Goal: Task Accomplishment & Management: Manage account settings

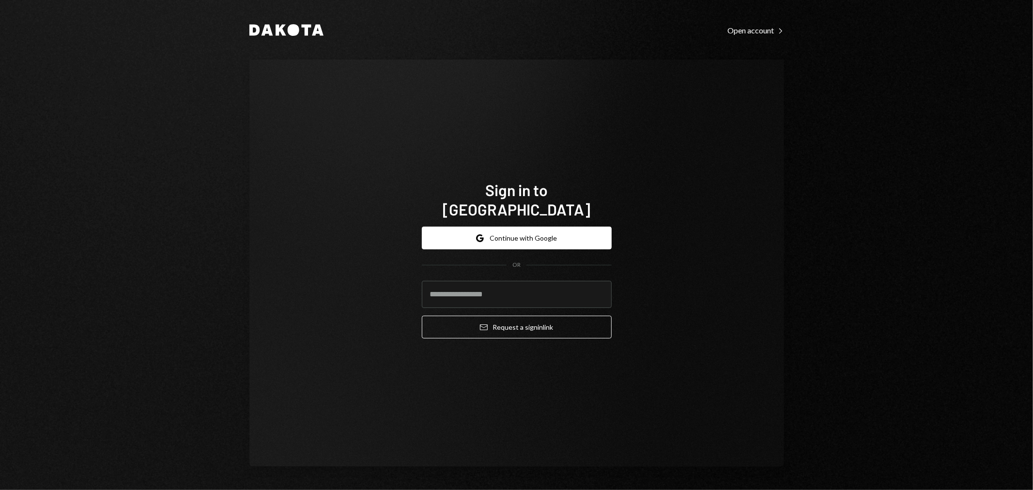
click at [901, 279] on div "Dakota Open account Right Caret Sign in to [GEOGRAPHIC_DATA] Google Continue wi…" at bounding box center [516, 245] width 1033 height 490
click at [564, 233] on button "Google Continue with Google" at bounding box center [517, 238] width 190 height 23
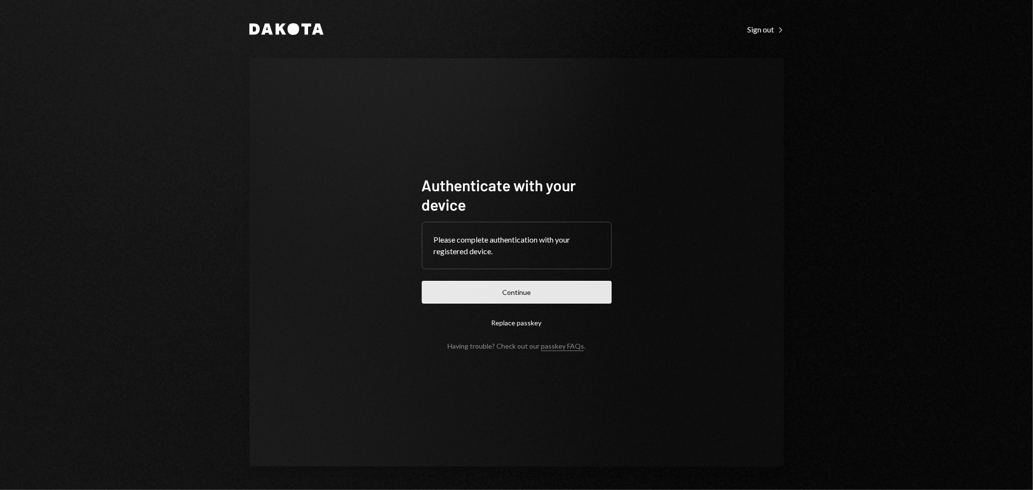
click at [593, 287] on button "Continue" at bounding box center [517, 292] width 190 height 23
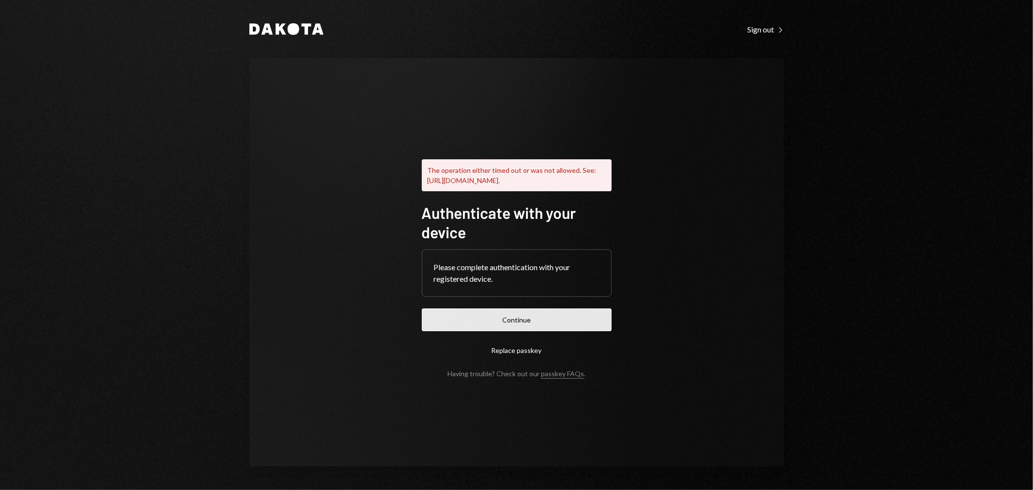
click at [529, 324] on button "Continue" at bounding box center [517, 319] width 190 height 23
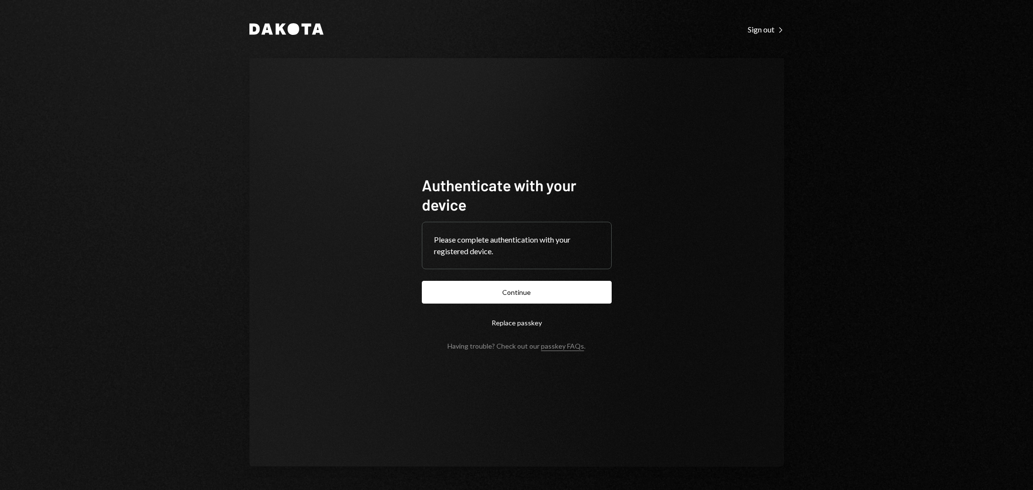
click at [541, 296] on button "Continue" at bounding box center [517, 292] width 190 height 23
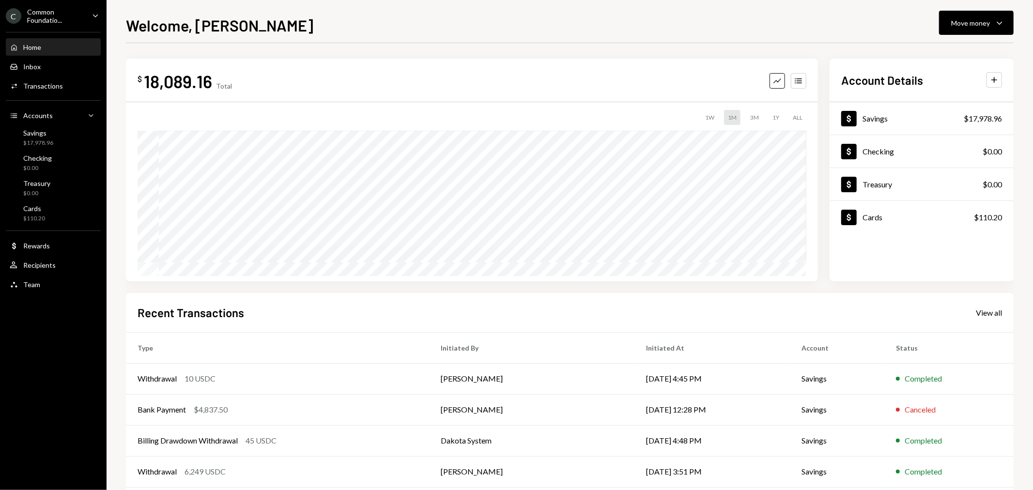
click at [85, 8] on div "C Common Foundatio... Caret Down" at bounding box center [53, 16] width 107 height 16
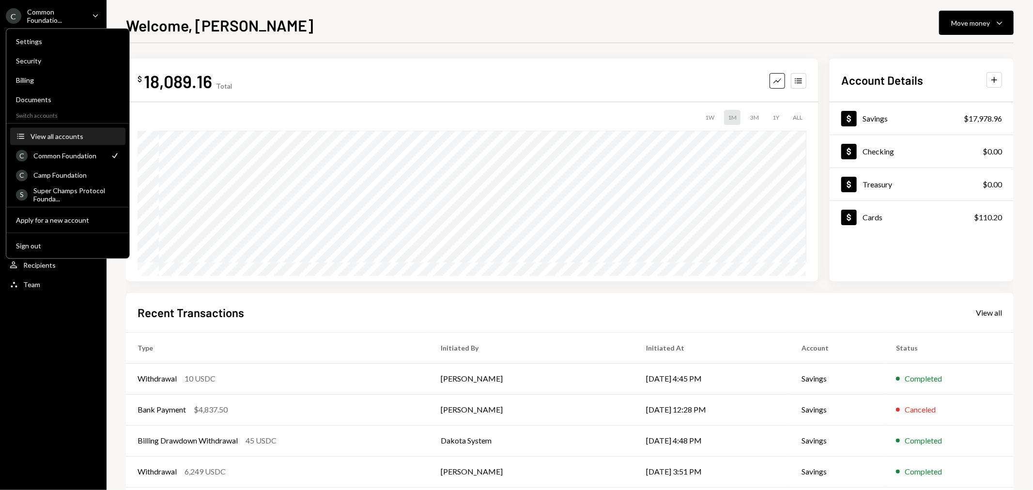
click at [72, 129] on button "Accounts View all accounts" at bounding box center [67, 136] width 115 height 17
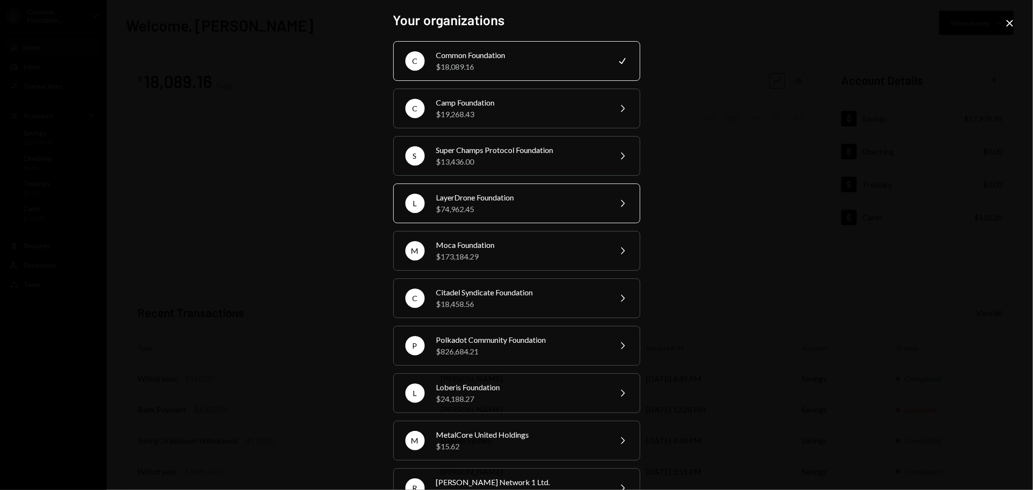
scroll to position [177, 0]
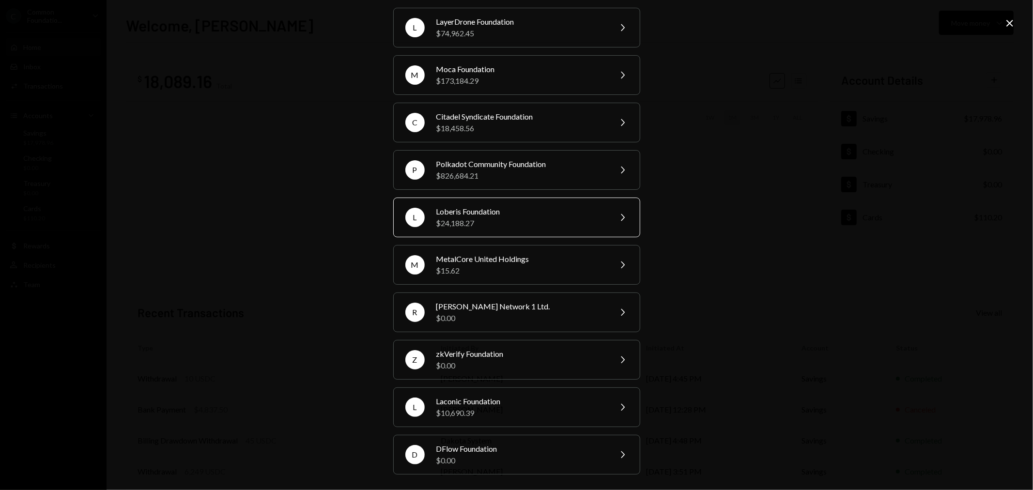
click at [521, 219] on div "$24,188.27" at bounding box center [520, 223] width 168 height 12
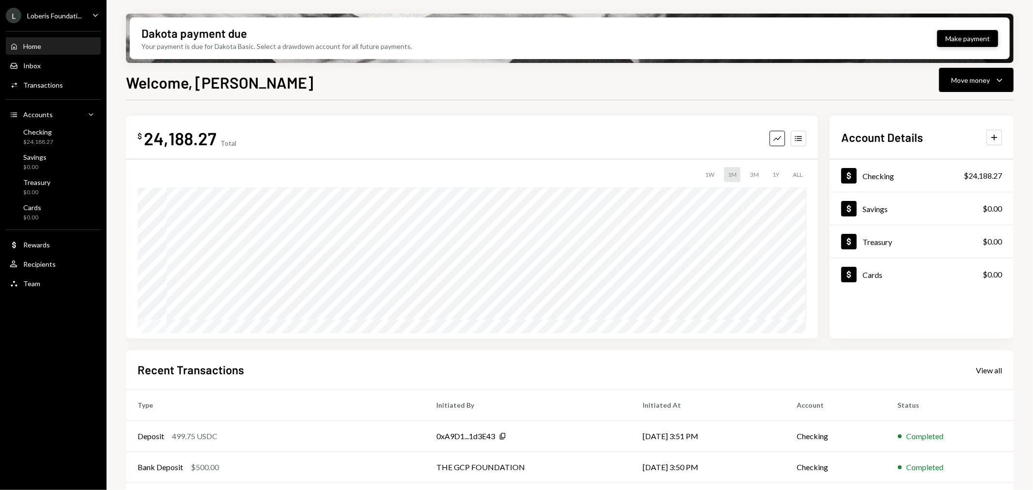
click at [968, 39] on button "Make payment" at bounding box center [967, 38] width 61 height 17
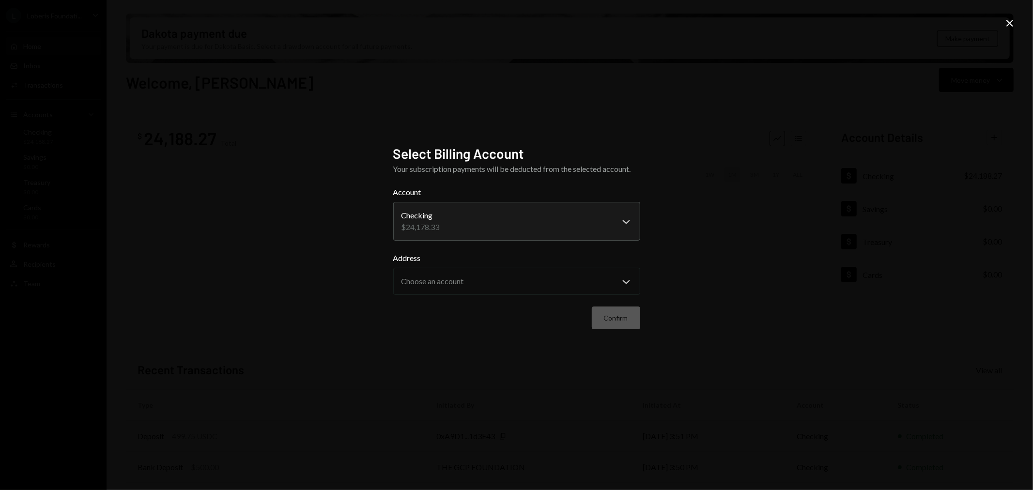
click at [567, 258] on label "Address" at bounding box center [516, 258] width 247 height 12
click at [561, 198] on label "Account" at bounding box center [516, 192] width 247 height 12
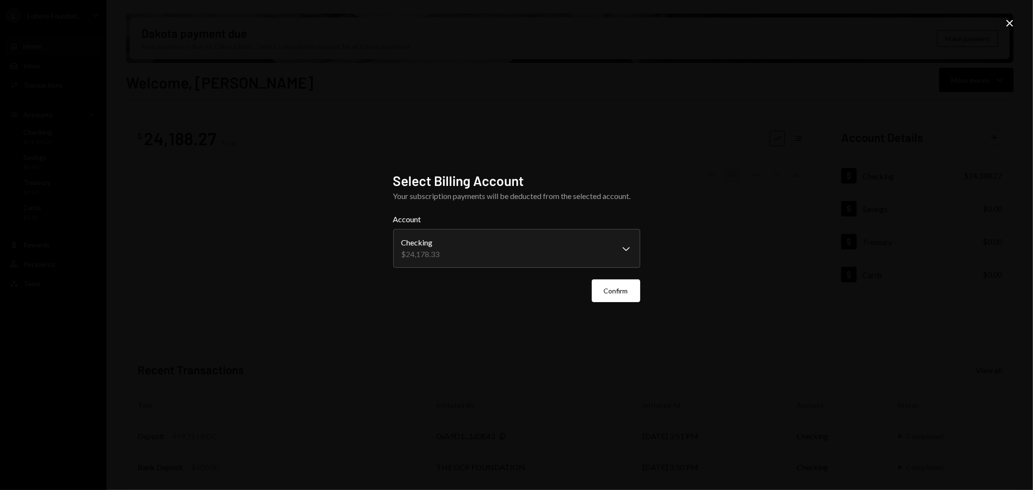
click at [537, 305] on div "**********" at bounding box center [516, 244] width 247 height 145
click at [1010, 16] on div "**********" at bounding box center [516, 245] width 1033 height 490
click at [1008, 23] on icon "Close" at bounding box center [1010, 23] width 12 height 12
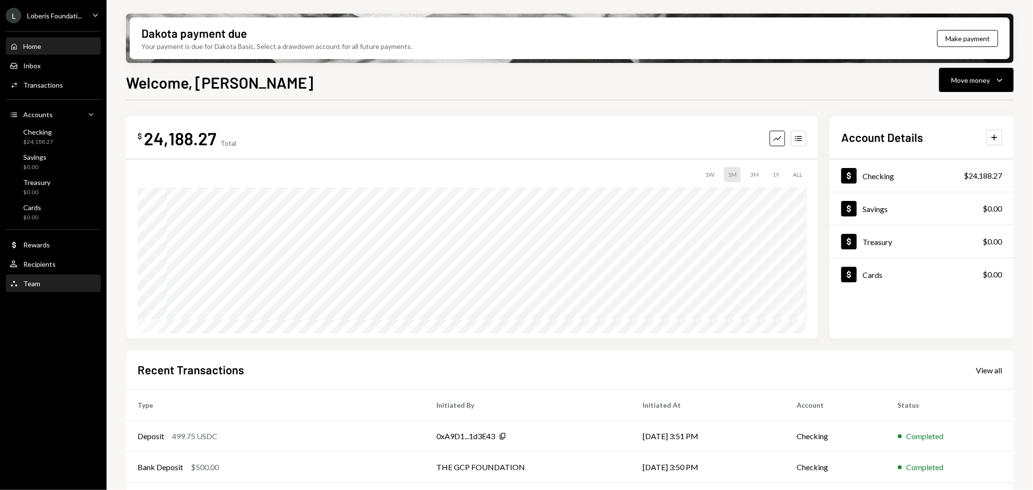
click at [55, 279] on div "Team Team" at bounding box center [53, 283] width 87 height 9
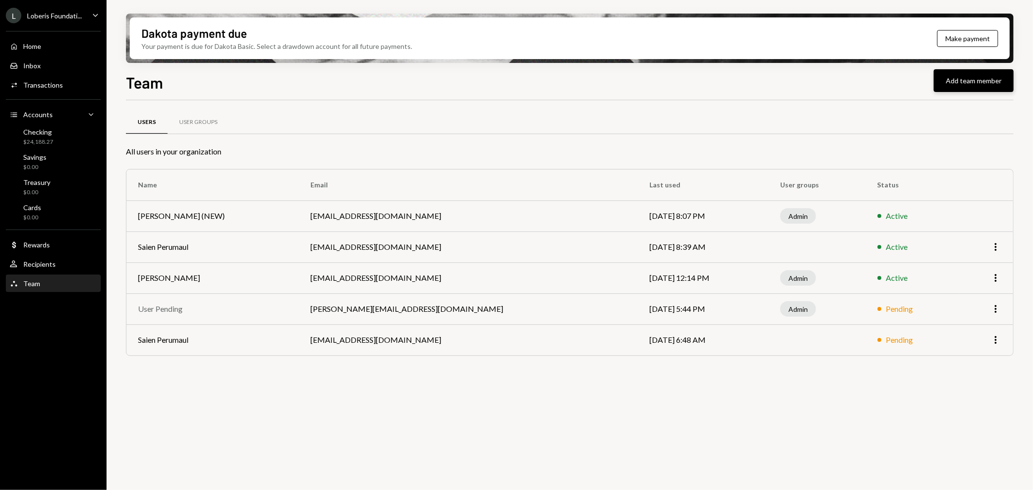
click at [974, 71] on button "Add team member" at bounding box center [973, 80] width 80 height 23
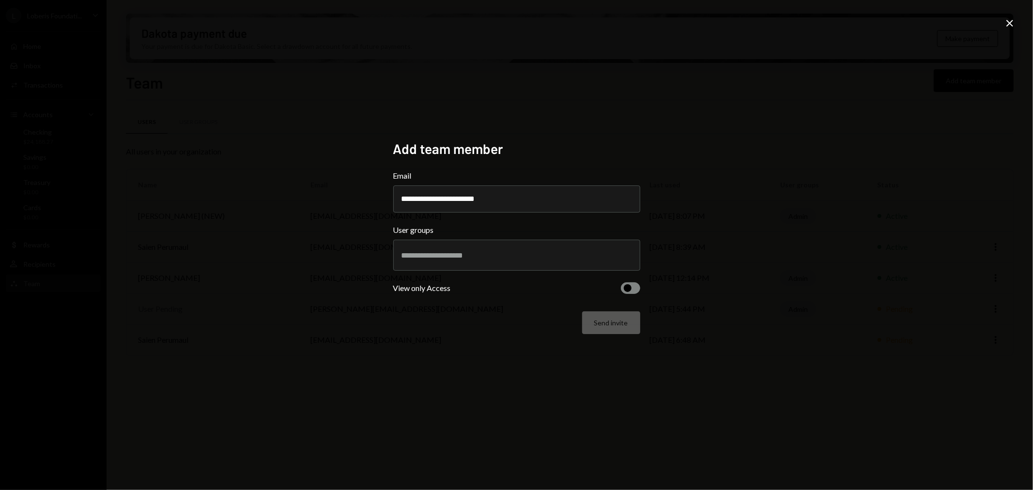
type input "**********"
click at [504, 337] on div "**********" at bounding box center [516, 244] width 247 height 209
click at [457, 258] on input "text" at bounding box center [516, 255] width 230 height 9
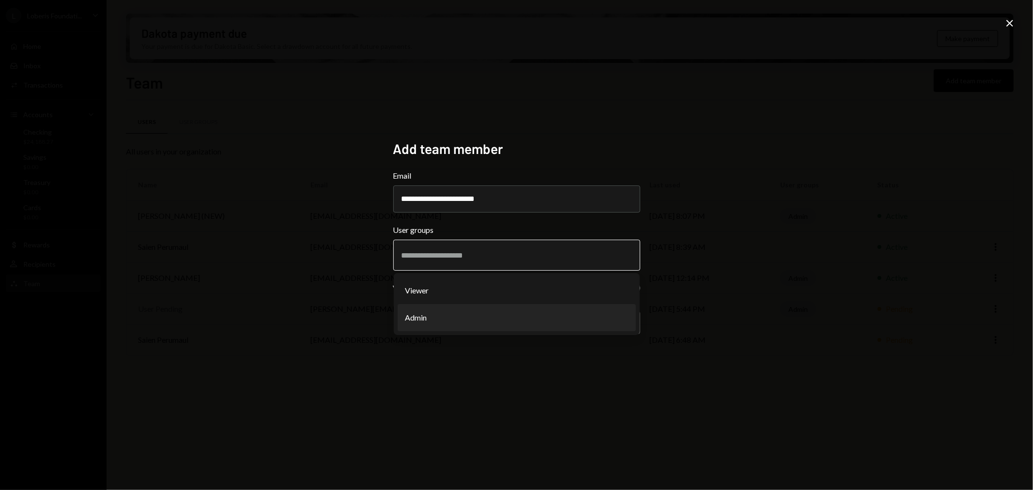
click at [465, 315] on li "Admin" at bounding box center [517, 317] width 238 height 27
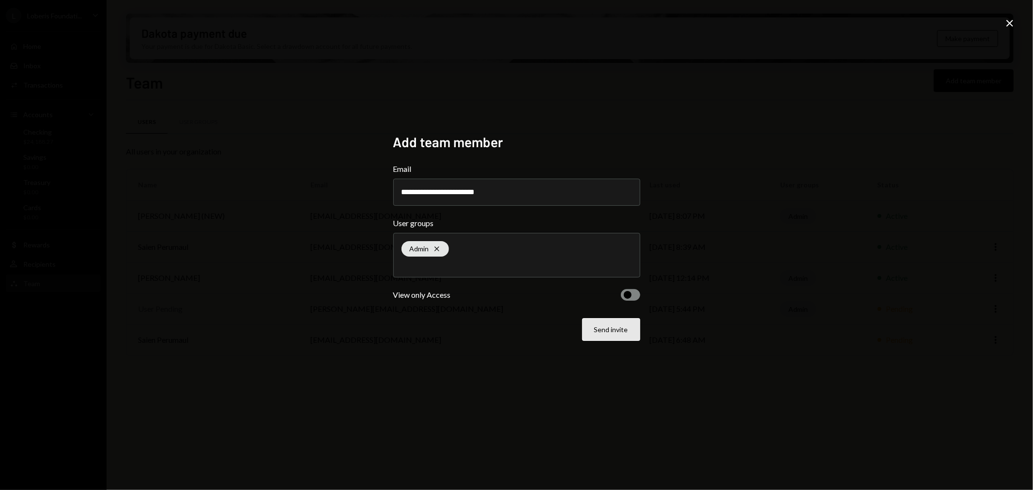
click at [601, 331] on button "Send invite" at bounding box center [611, 329] width 58 height 23
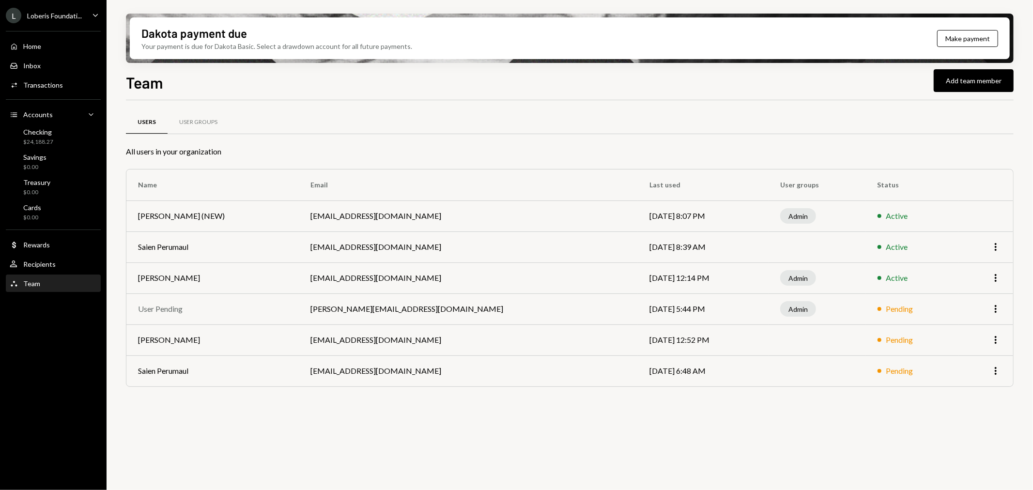
click at [628, 89] on div "Team Add team member" at bounding box center [570, 81] width 888 height 21
drag, startPoint x: 394, startPoint y: 342, endPoint x: 289, endPoint y: 337, distance: 105.7
click at [299, 337] on td "nic@autonomousprojects.co" at bounding box center [468, 339] width 339 height 31
drag, startPoint x: 289, startPoint y: 337, endPoint x: 398, endPoint y: 337, distance: 109.4
click at [398, 337] on td "nic@autonomousprojects.co" at bounding box center [468, 339] width 339 height 31
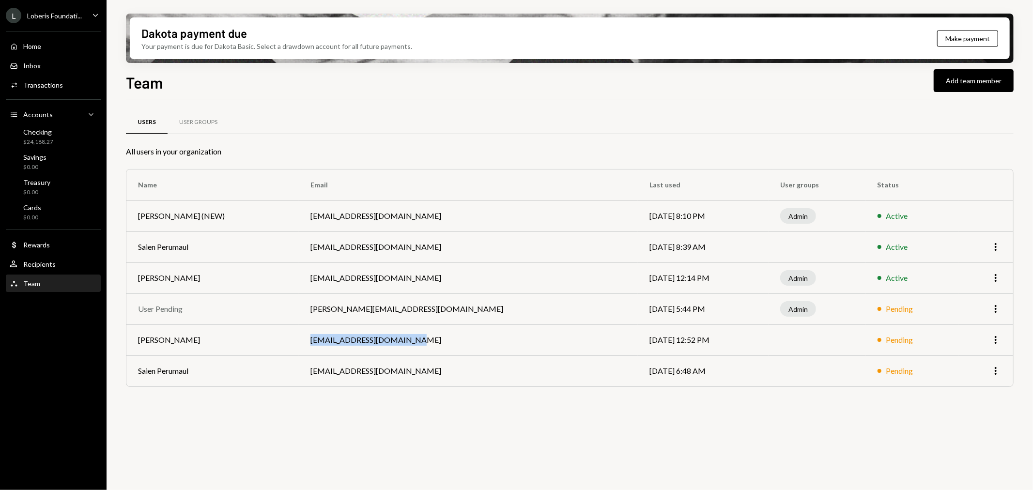
copy td "nic@autonomousprojects.co"
click at [60, 132] on div "Checking $24,188.27" at bounding box center [53, 137] width 87 height 18
